Goal: Find specific page/section: Find specific page/section

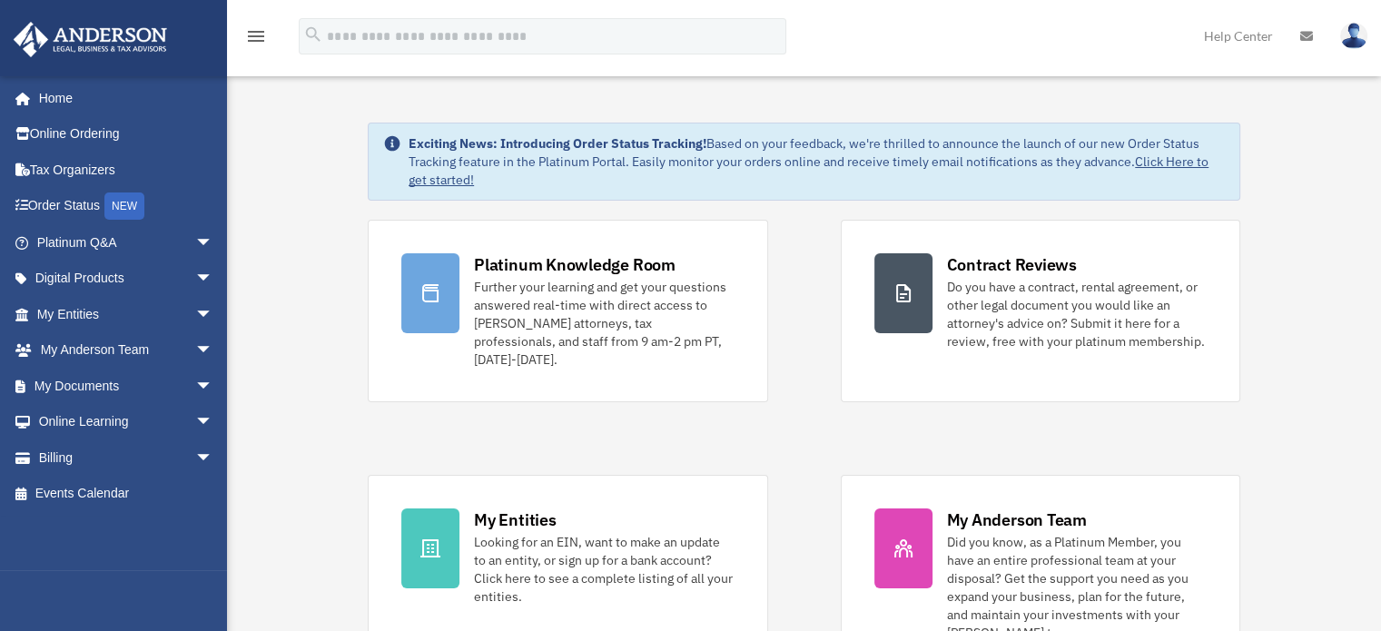
click at [195, 383] on span "arrow_drop_down" at bounding box center [213, 386] width 36 height 37
click at [95, 526] on link "Notarize" at bounding box center [132, 529] width 215 height 36
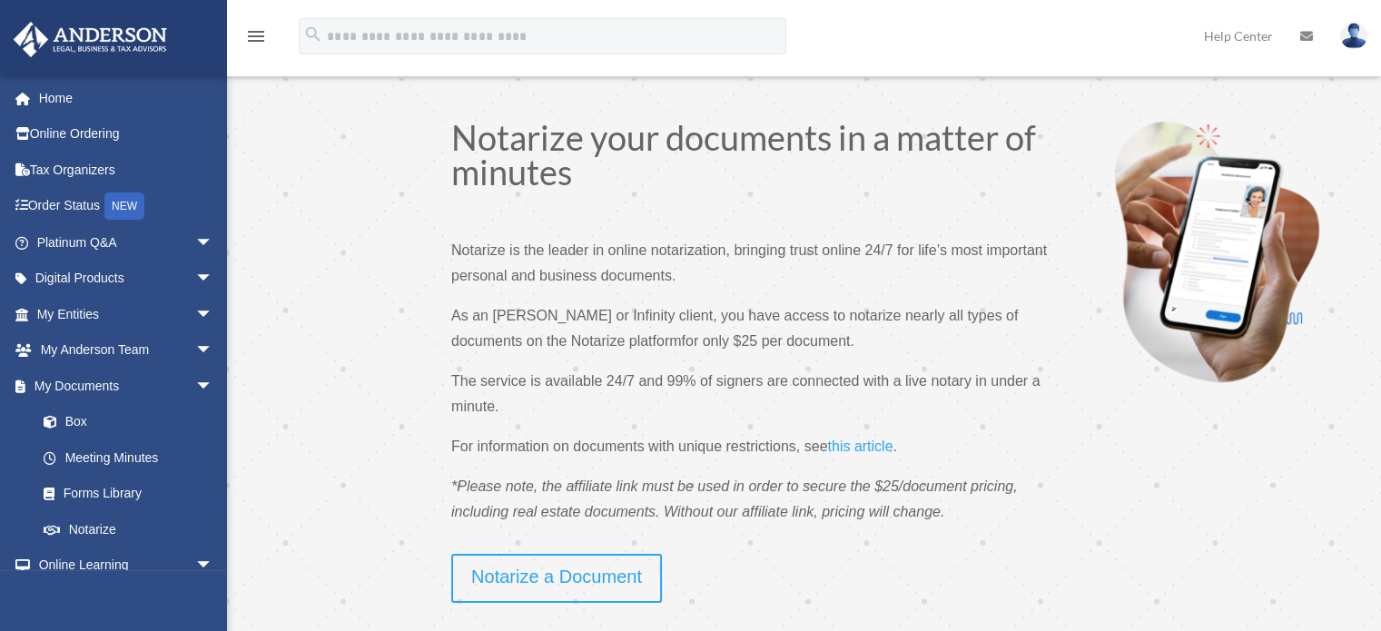
click at [85, 500] on link "Forms Library" at bounding box center [132, 494] width 215 height 36
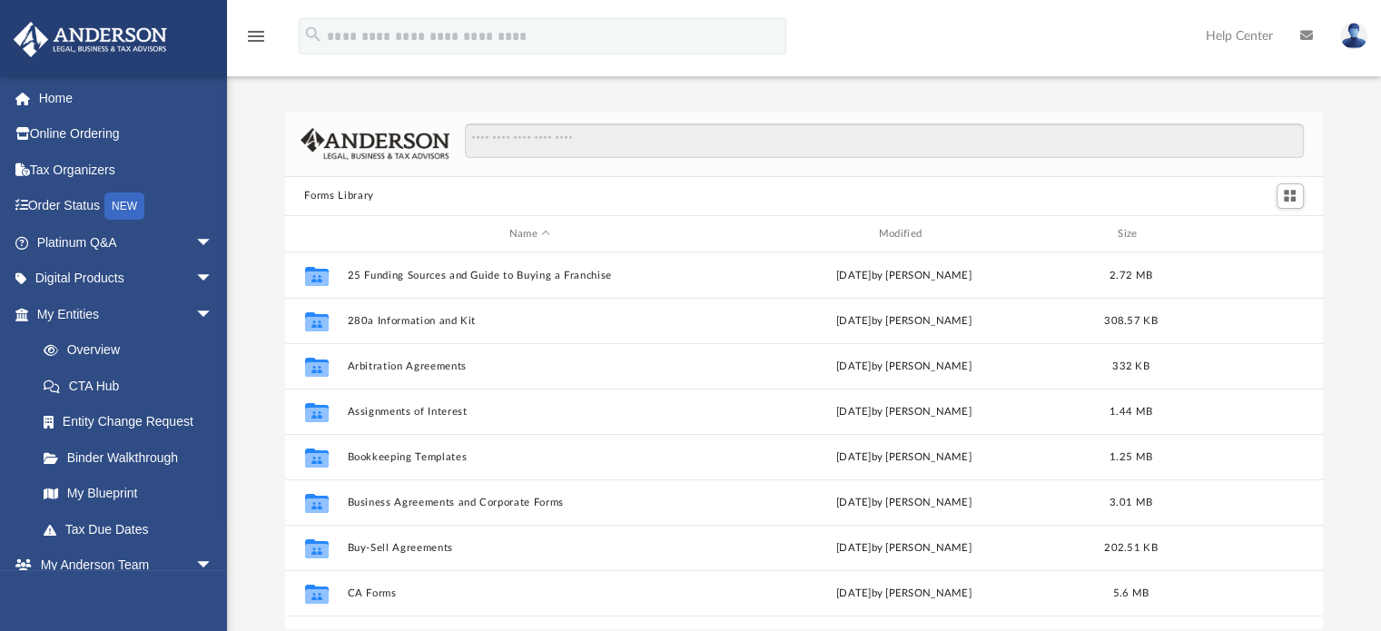
scroll to position [399, 1025]
